Goal: Task Accomplishment & Management: Manage account settings

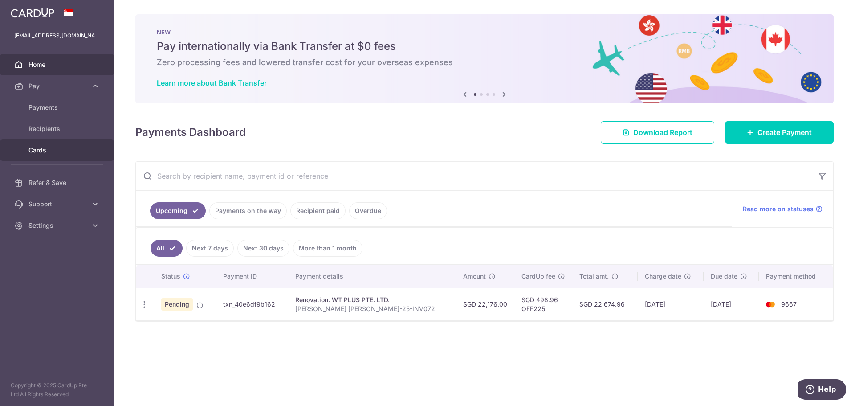
click at [42, 151] on span "Cards" at bounding box center [58, 150] width 59 height 9
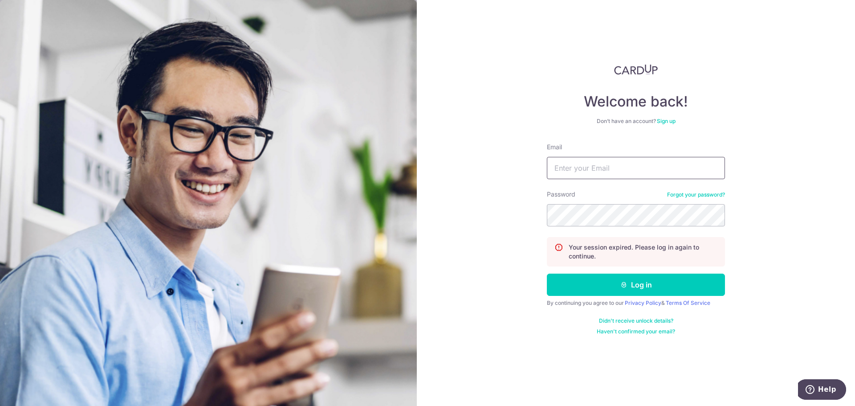
click at [616, 162] on input "Email" at bounding box center [636, 168] width 178 height 22
type input "[EMAIL_ADDRESS][DOMAIN_NAME]"
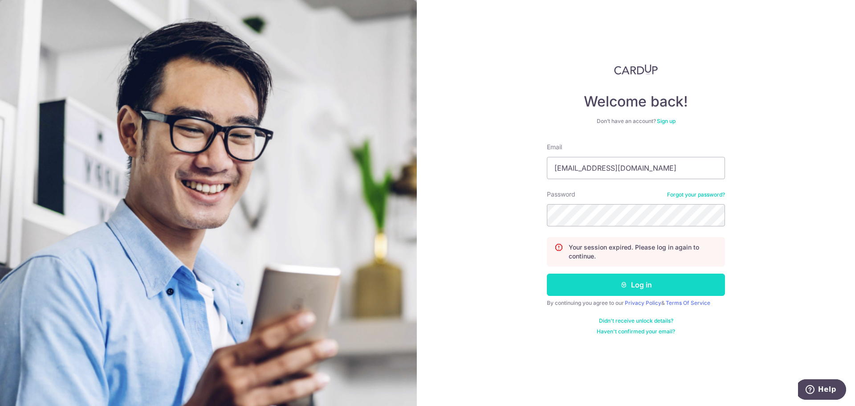
click at [658, 277] on button "Log in" at bounding box center [636, 284] width 178 height 22
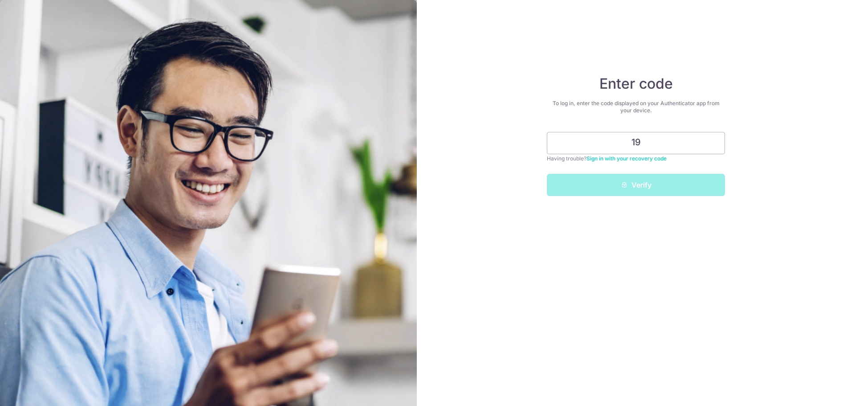
type input "1"
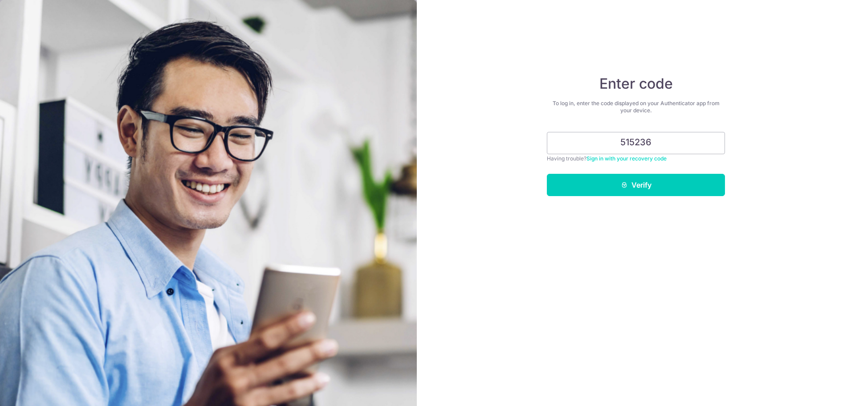
type input "515236"
click at [547, 174] on button "Verify" at bounding box center [636, 185] width 178 height 22
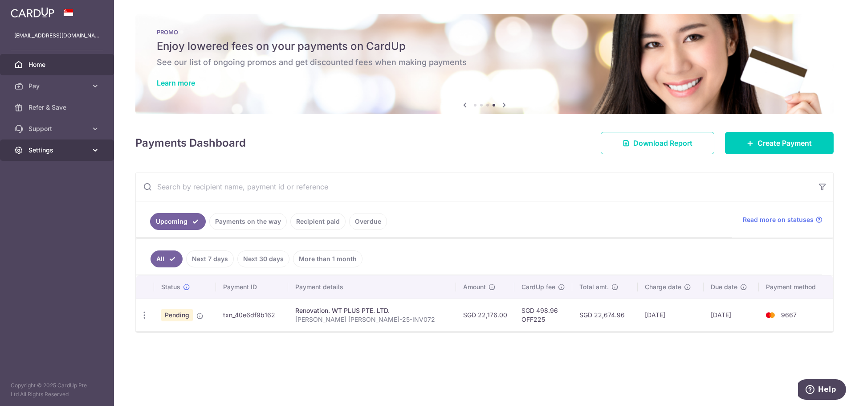
click at [65, 159] on link "Settings" at bounding box center [57, 149] width 114 height 21
click at [41, 197] on span "Logout" at bounding box center [58, 192] width 59 height 9
